Goal: Communication & Community: Answer question/provide support

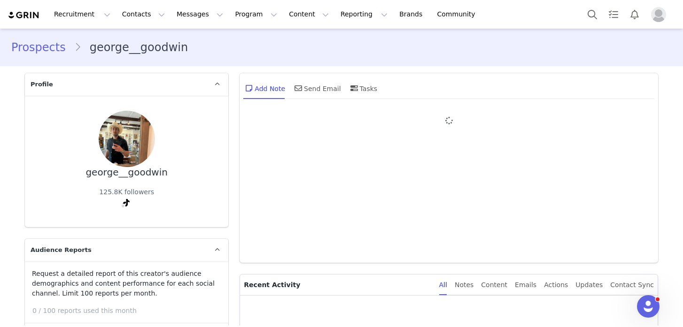
type input "+1 ([GEOGRAPHIC_DATA])"
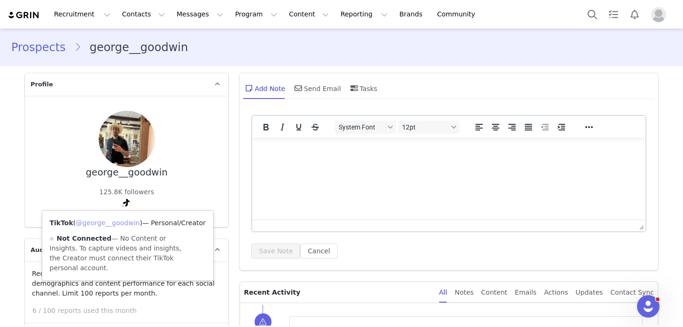
click at [123, 220] on link "@george__goodwin" at bounding box center [108, 223] width 64 height 8
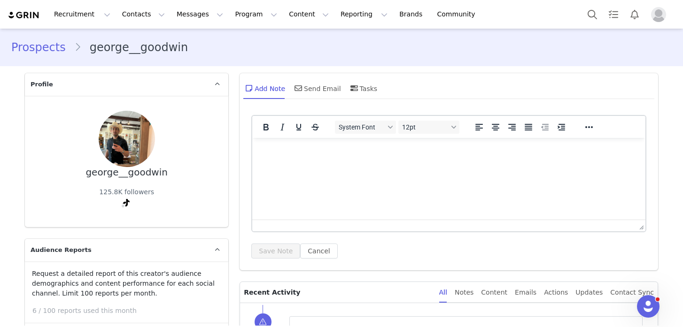
click at [197, 160] on div "[PERSON_NAME] 125.8K followers TikTok ( @george__goodwin ) — Personal/Creator N…" at bounding box center [126, 161] width 173 height 101
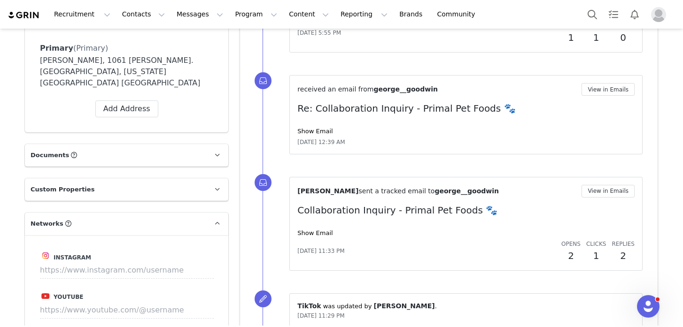
scroll to position [923, 0]
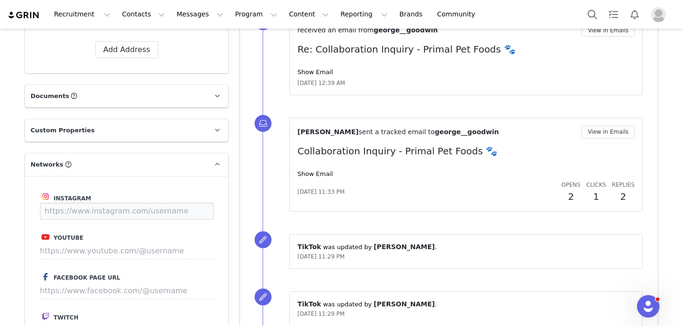
click at [106, 203] on input at bounding box center [127, 211] width 174 height 17
paste input "Instagram is optional"
type input "[URL][DOMAIN_NAME]"
click at [192, 203] on button "Save" at bounding box center [196, 211] width 34 height 17
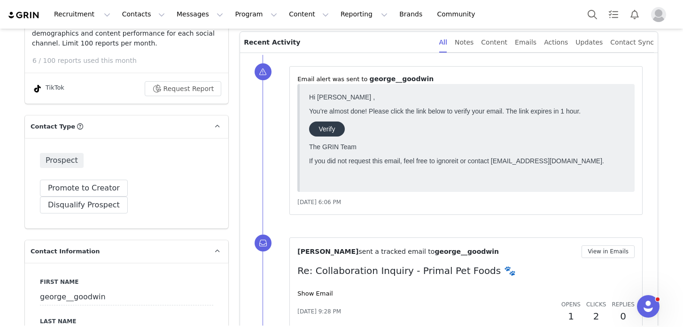
scroll to position [257, 0]
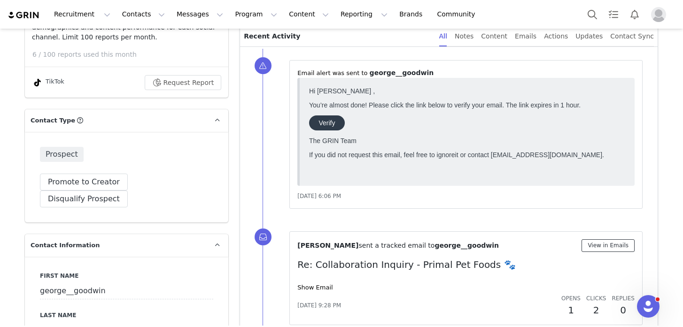
click at [612, 247] on button "View in Emails" at bounding box center [608, 246] width 53 height 13
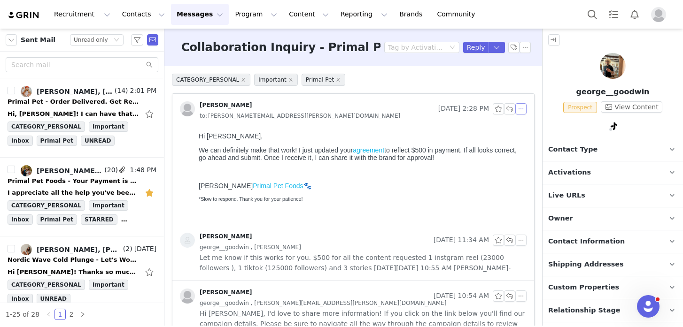
click at [515, 111] on button "button" at bounding box center [520, 108] width 11 height 11
click at [525, 123] on li "Reply All" at bounding box center [528, 125] width 40 height 15
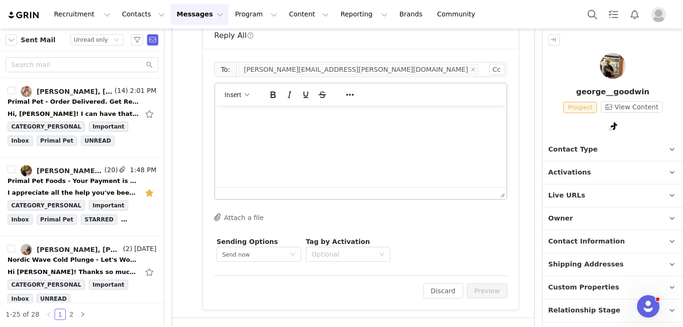
scroll to position [219, 0]
click at [287, 129] on html at bounding box center [360, 116] width 291 height 25
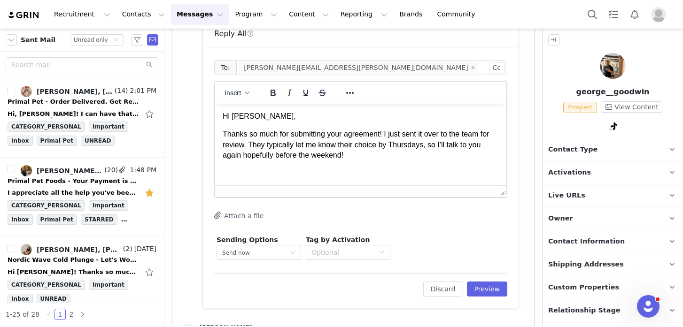
scroll to position [11, 0]
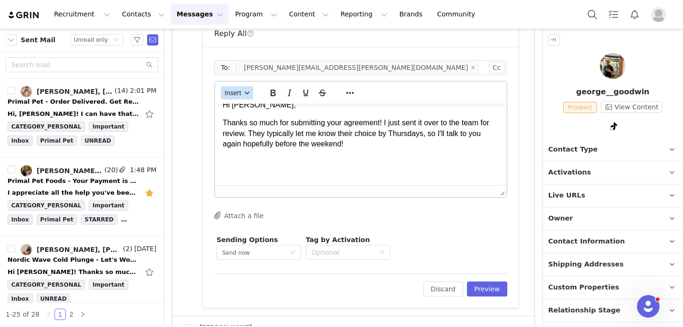
click at [238, 95] on span "Insert" at bounding box center [233, 93] width 17 height 8
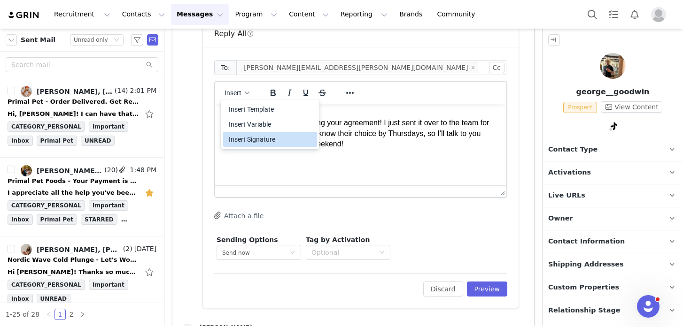
click at [257, 144] on div "Insert Signature" at bounding box center [271, 139] width 85 height 11
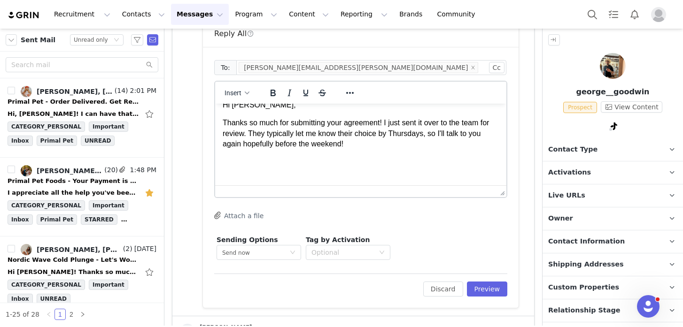
scroll to position [29, 0]
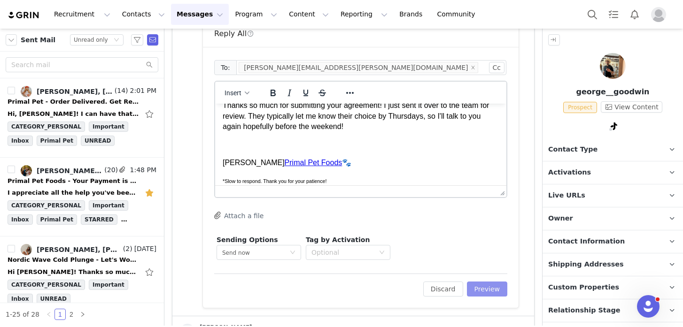
click at [474, 288] on button "Preview" at bounding box center [487, 289] width 41 height 15
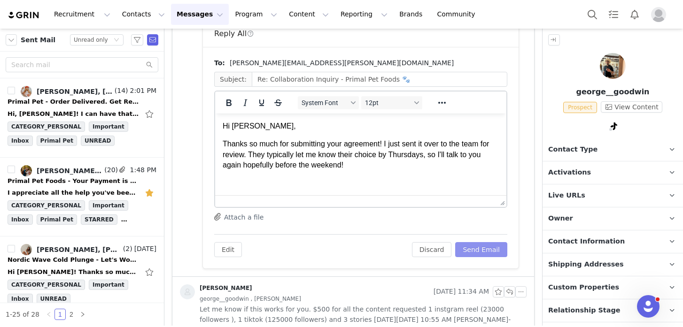
scroll to position [0, 0]
click at [478, 254] on button "Send Email" at bounding box center [481, 249] width 52 height 15
